Goal: Task Accomplishment & Management: Use online tool/utility

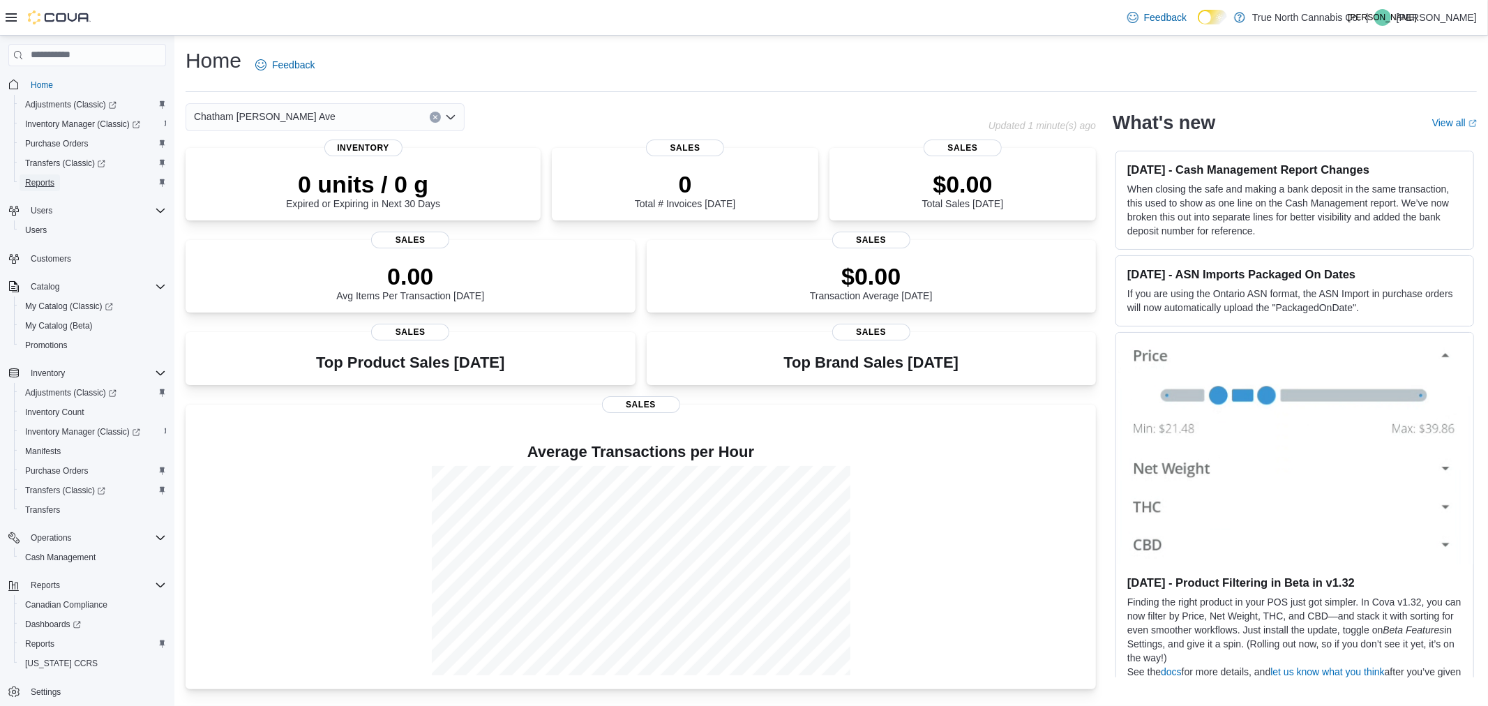
click at [50, 180] on span "Reports" at bounding box center [39, 182] width 29 height 11
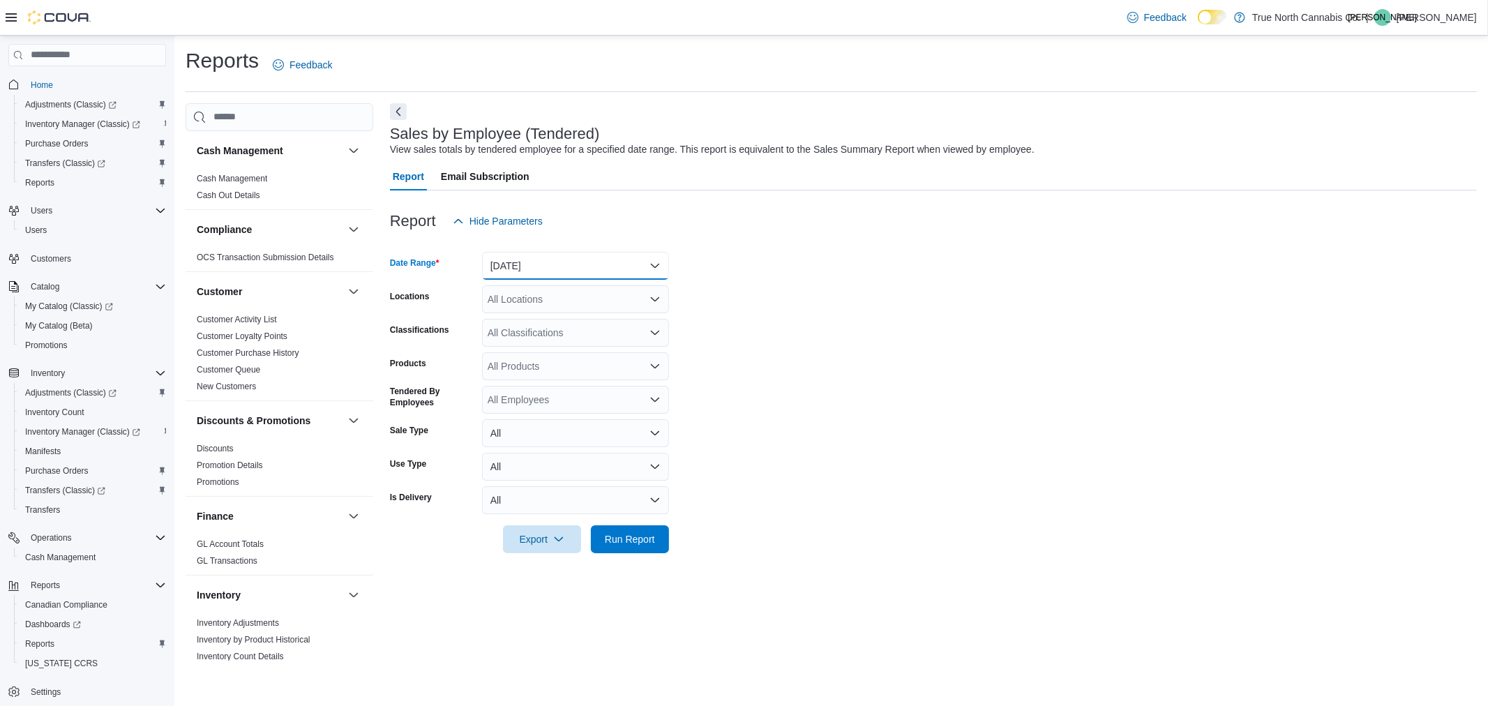
click at [555, 255] on button "Yesterday" at bounding box center [575, 266] width 187 height 28
click at [556, 313] on span "Today" at bounding box center [583, 321] width 159 height 17
drag, startPoint x: 724, startPoint y: 307, endPoint x: 707, endPoint y: 308, distance: 17.5
click at [724, 307] on form "Date Range Today Locations All Locations Classifications All Classifications Pr…" at bounding box center [933, 394] width 1087 height 318
click at [629, 308] on div "All Locations" at bounding box center [575, 299] width 187 height 28
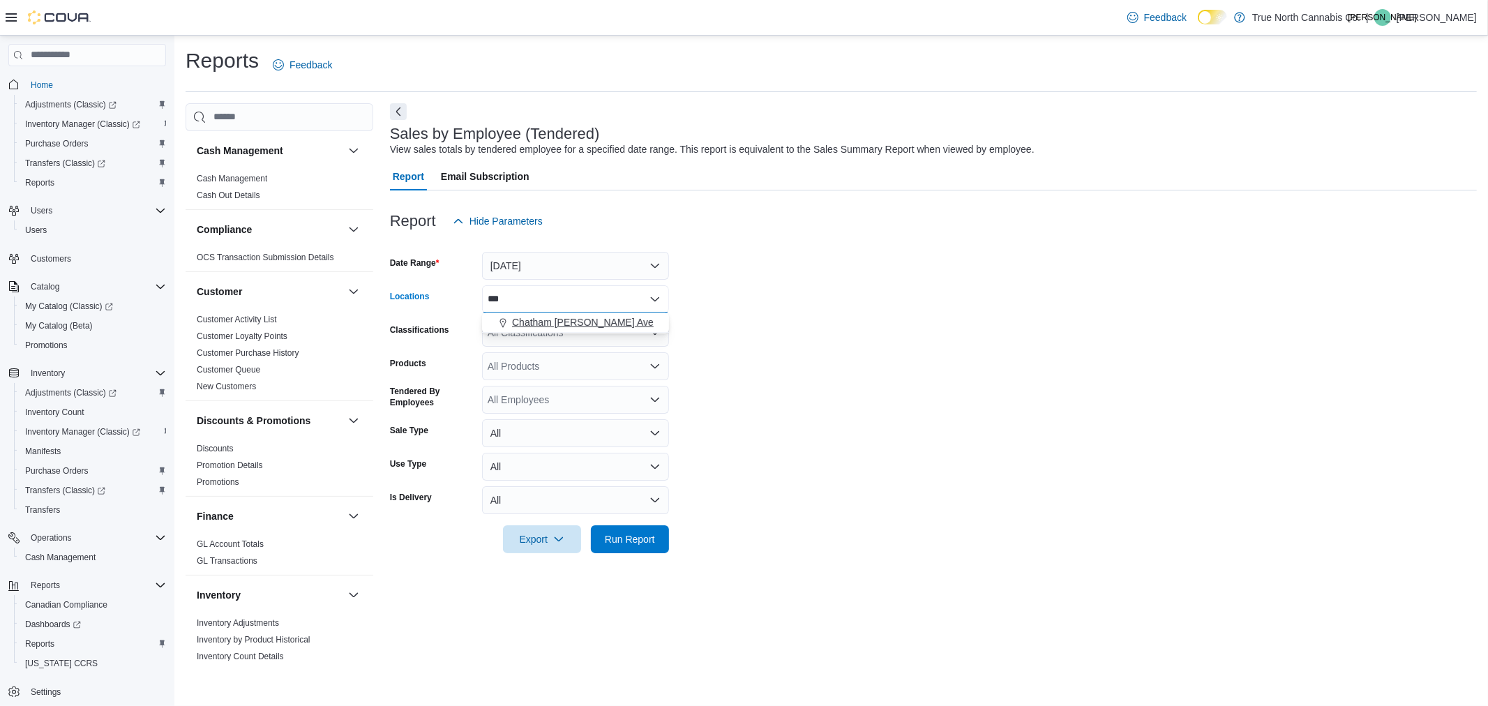
type input "***"
click at [629, 317] on span "Chatham McNaughton Ave" at bounding box center [583, 322] width 142 height 14
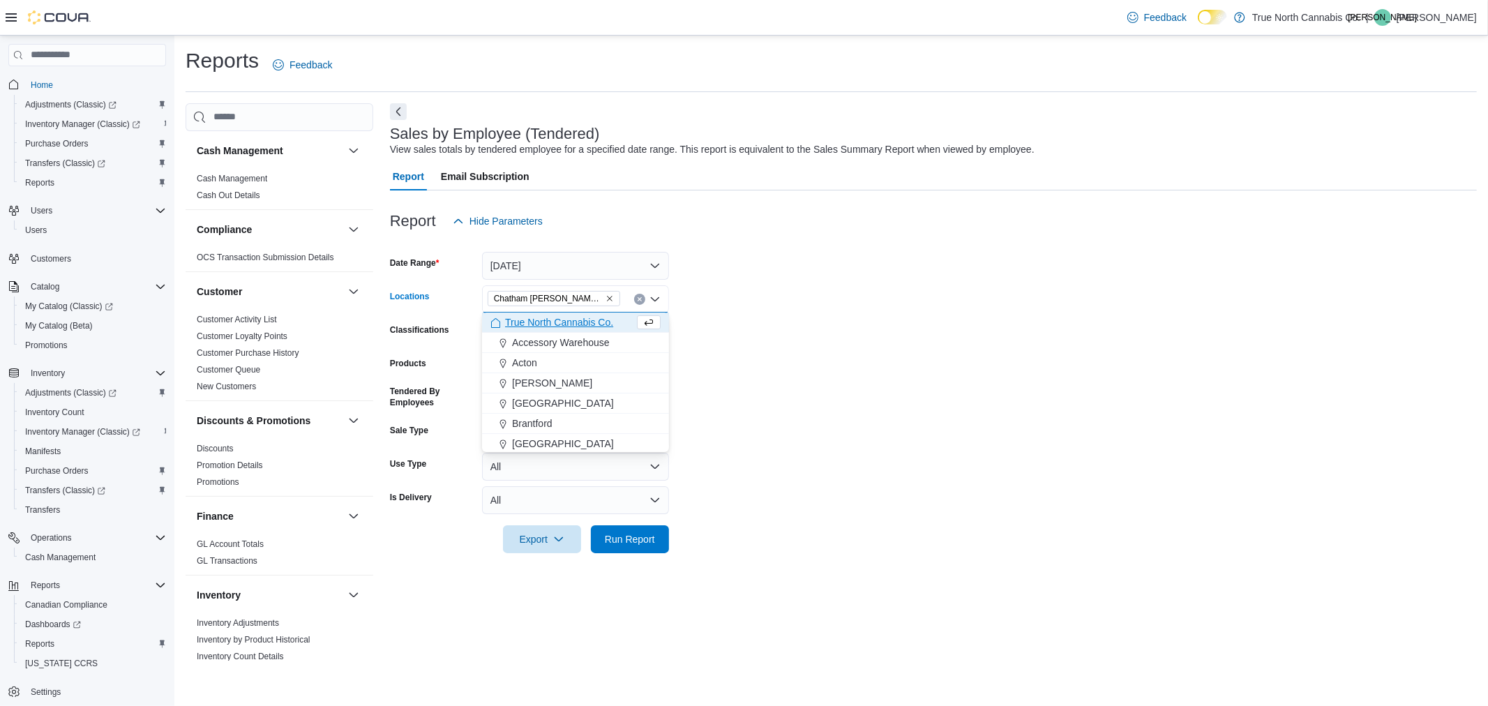
click at [796, 302] on form "Date Range Today Locations Chatham McNaughton Ave Combo box. Selected. Chatham …" at bounding box center [933, 394] width 1087 height 318
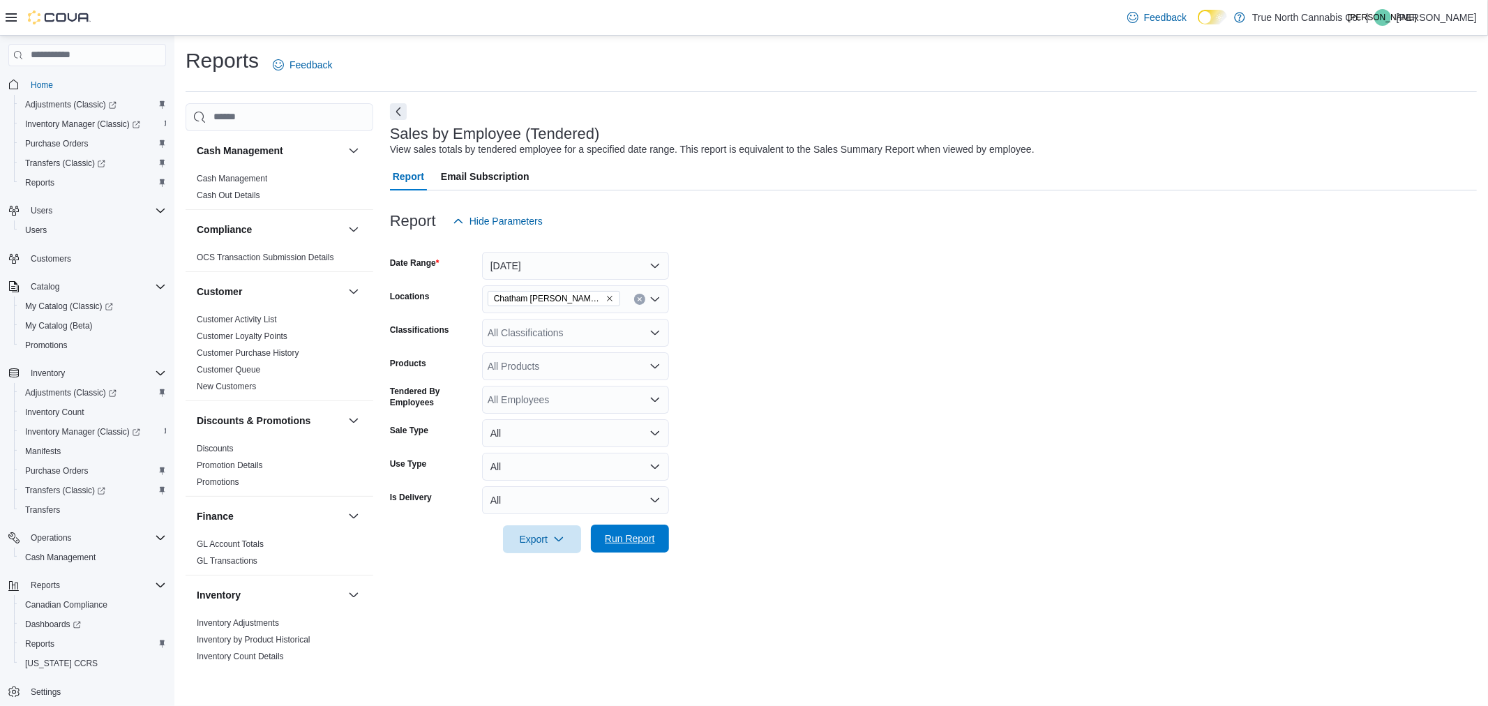
click at [634, 541] on span "Run Report" at bounding box center [630, 539] width 50 height 14
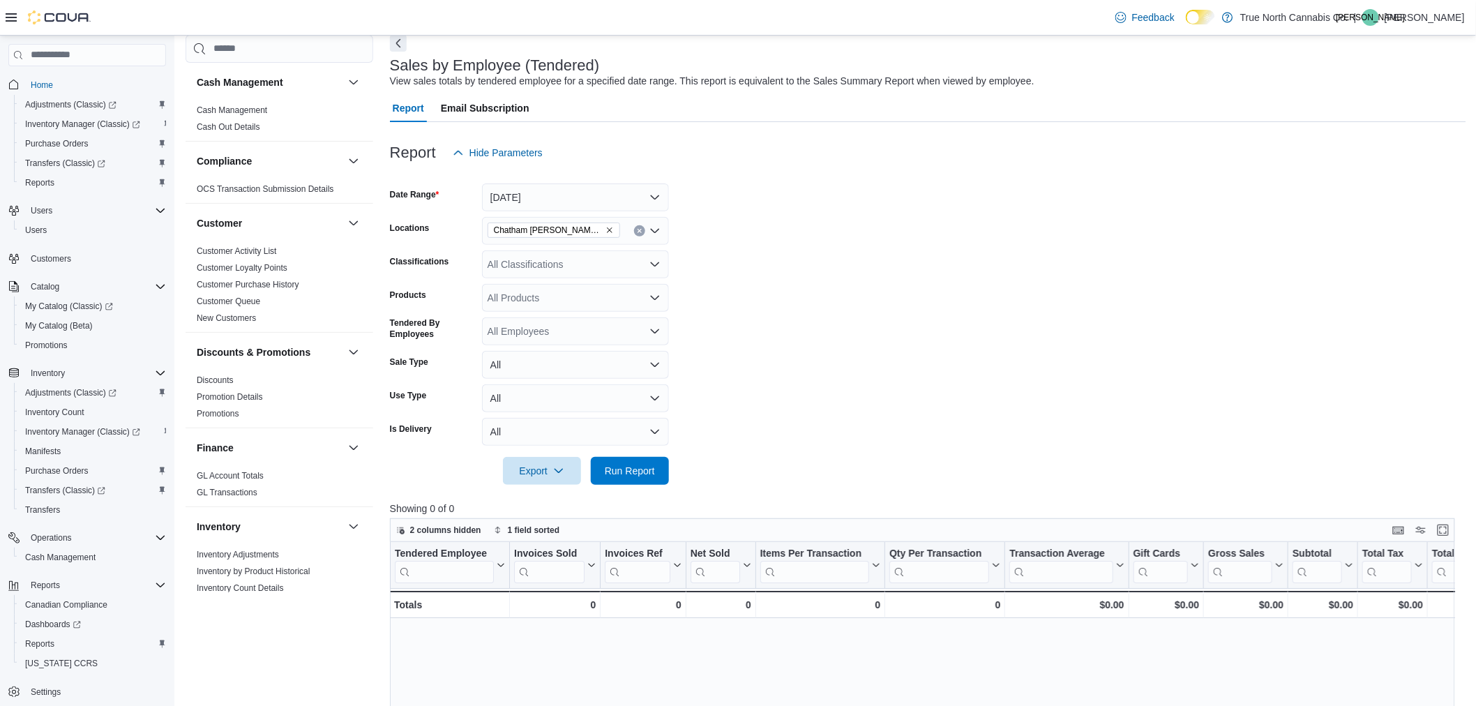
scroll to position [155, 0]
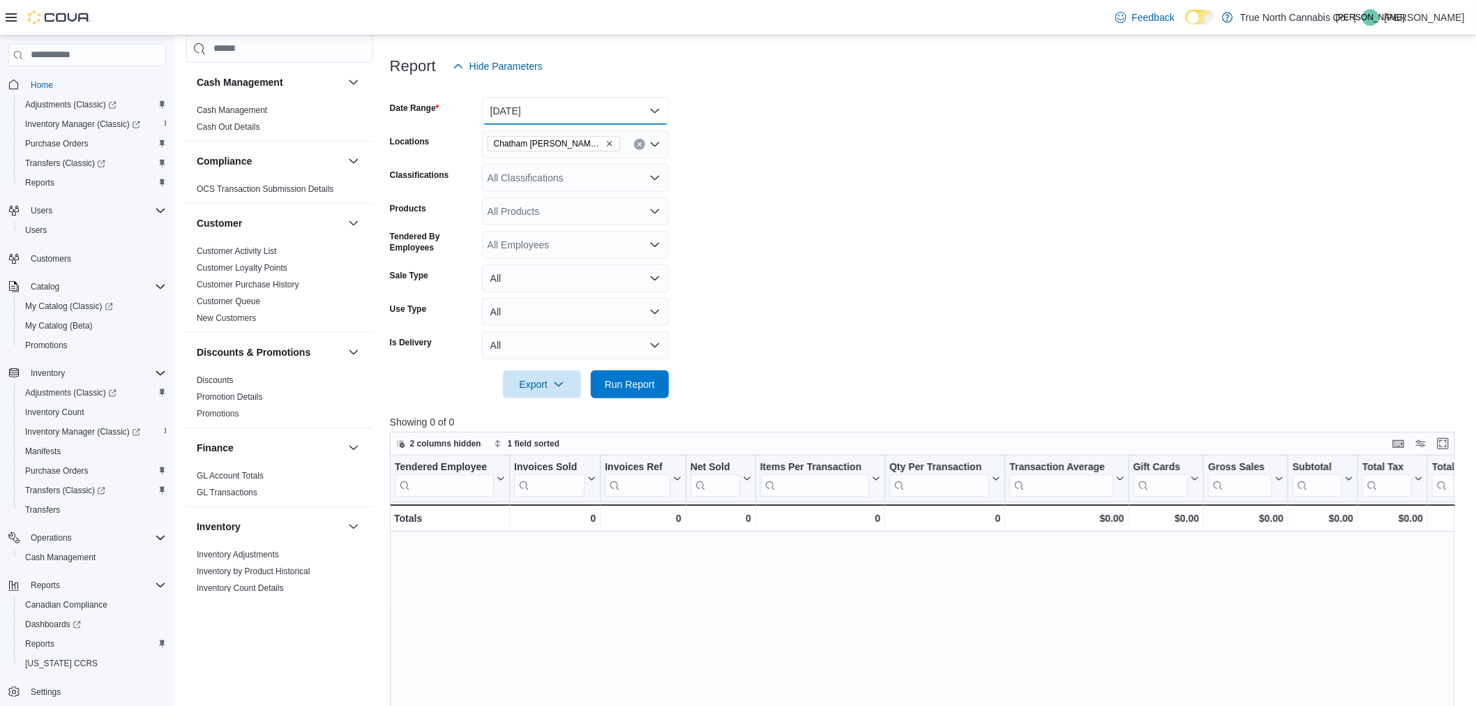
click at [581, 105] on button "Today" at bounding box center [575, 111] width 187 height 28
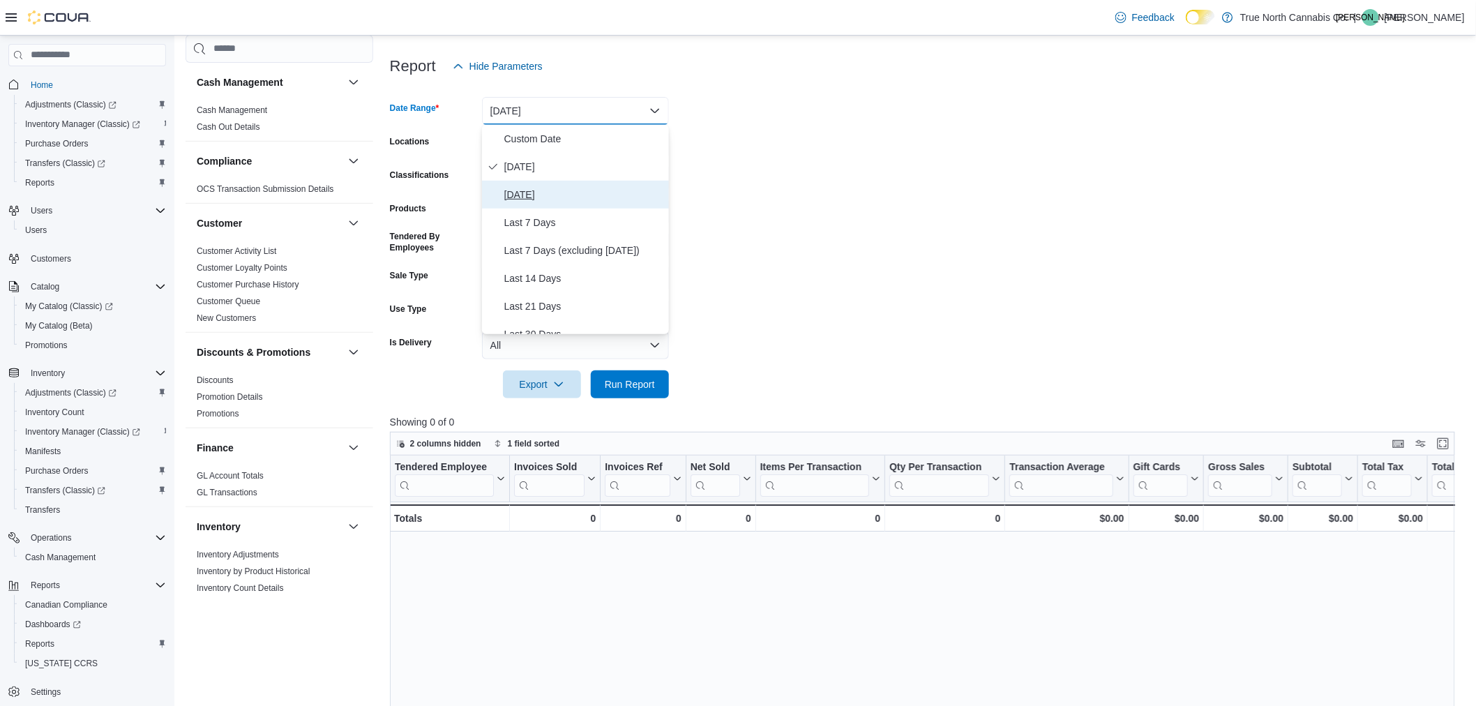
click at [556, 197] on span "Yesterday" at bounding box center [583, 194] width 159 height 17
click at [644, 377] on span "Run Report" at bounding box center [630, 384] width 50 height 14
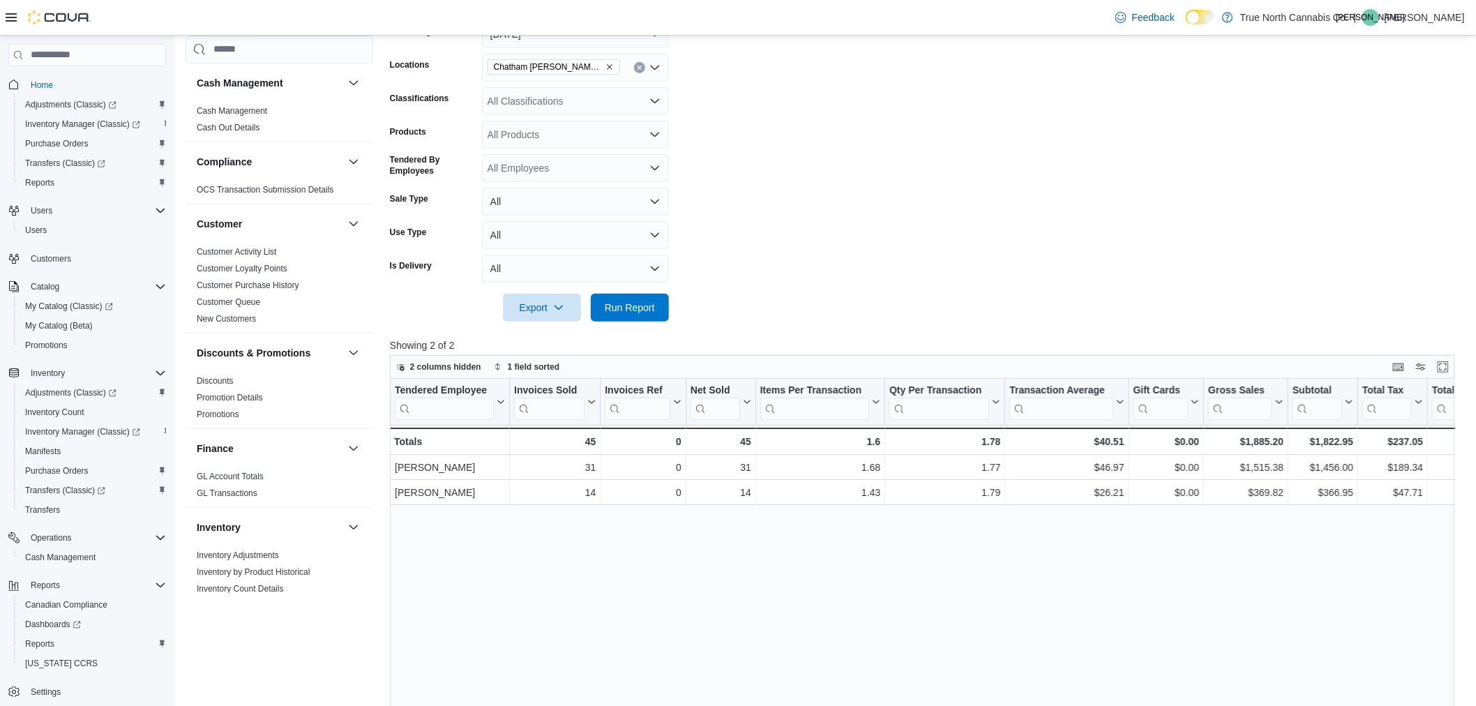
scroll to position [232, 0]
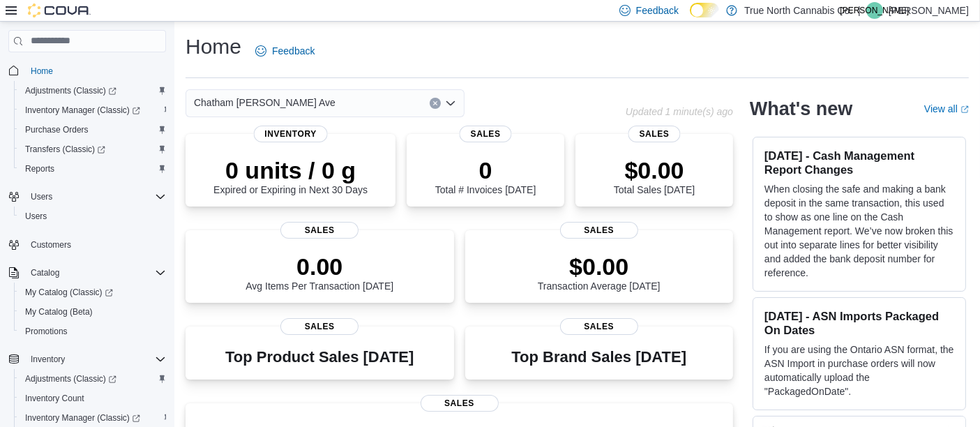
click at [944, 13] on p "[PERSON_NAME]" at bounding box center [929, 10] width 80 height 17
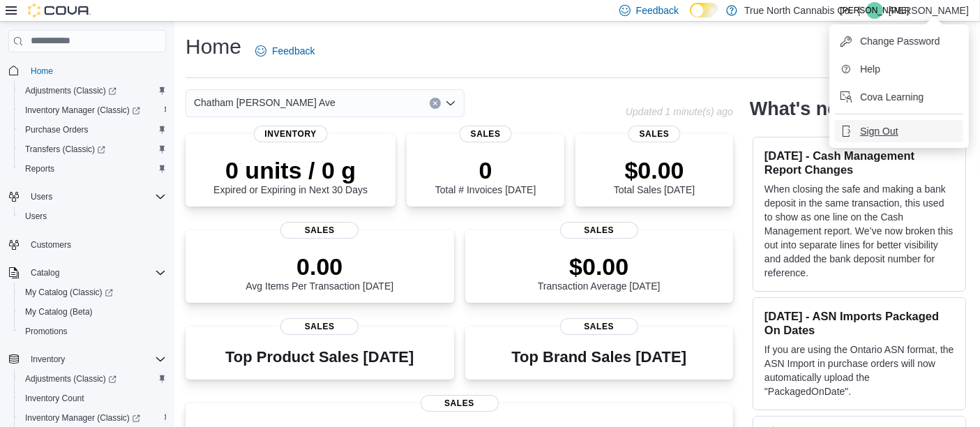
click at [889, 137] on span "Sign Out" at bounding box center [879, 131] width 38 height 14
